Goal: Task Accomplishment & Management: Use online tool/utility

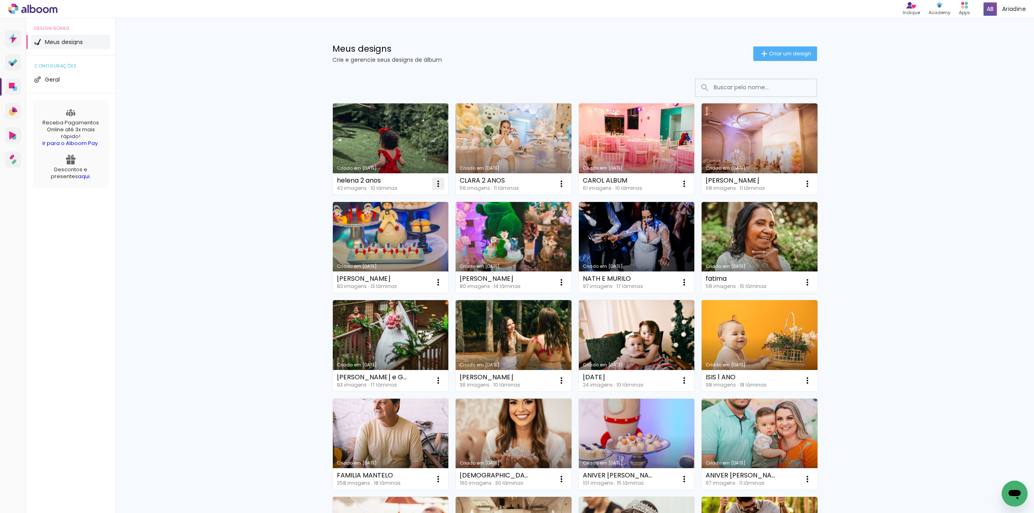
click at [436, 181] on iron-icon at bounding box center [439, 184] width 10 height 10
click at [396, 198] on paper-item "Abrir" at bounding box center [402, 203] width 81 height 16
